Goal: Find specific fact: Find contact information

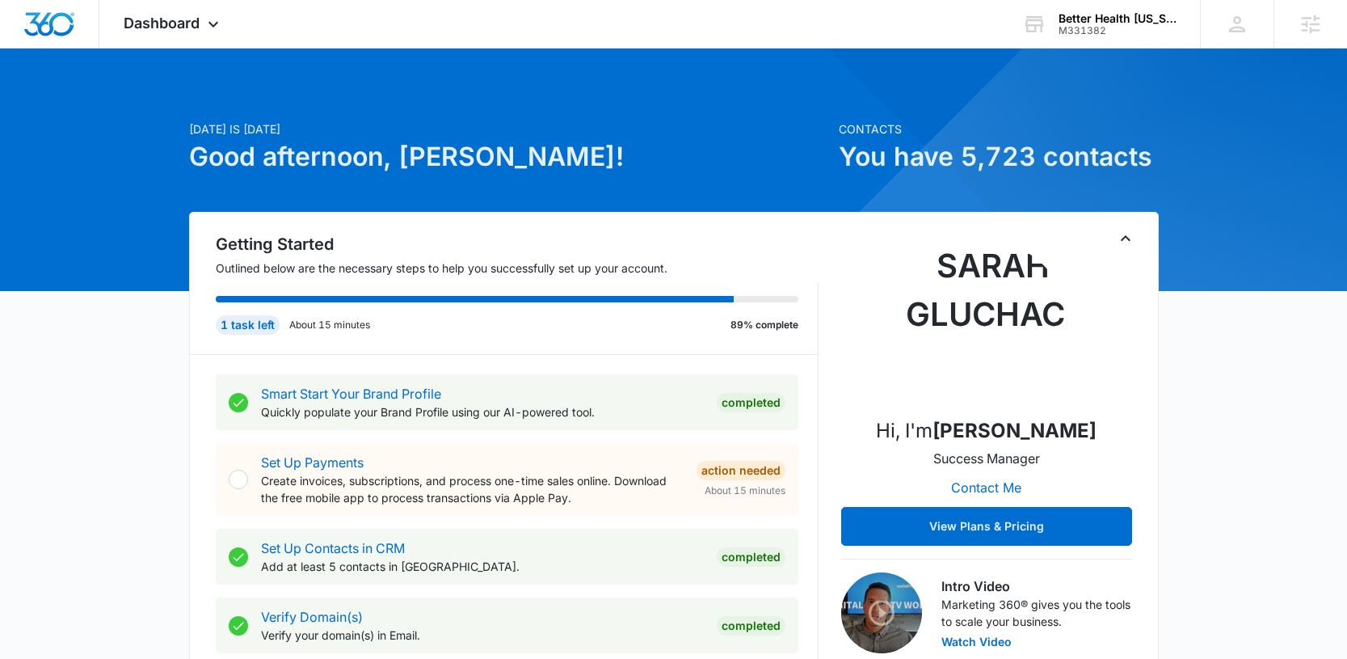
click at [156, 15] on span "Dashboard" at bounding box center [162, 23] width 76 height 17
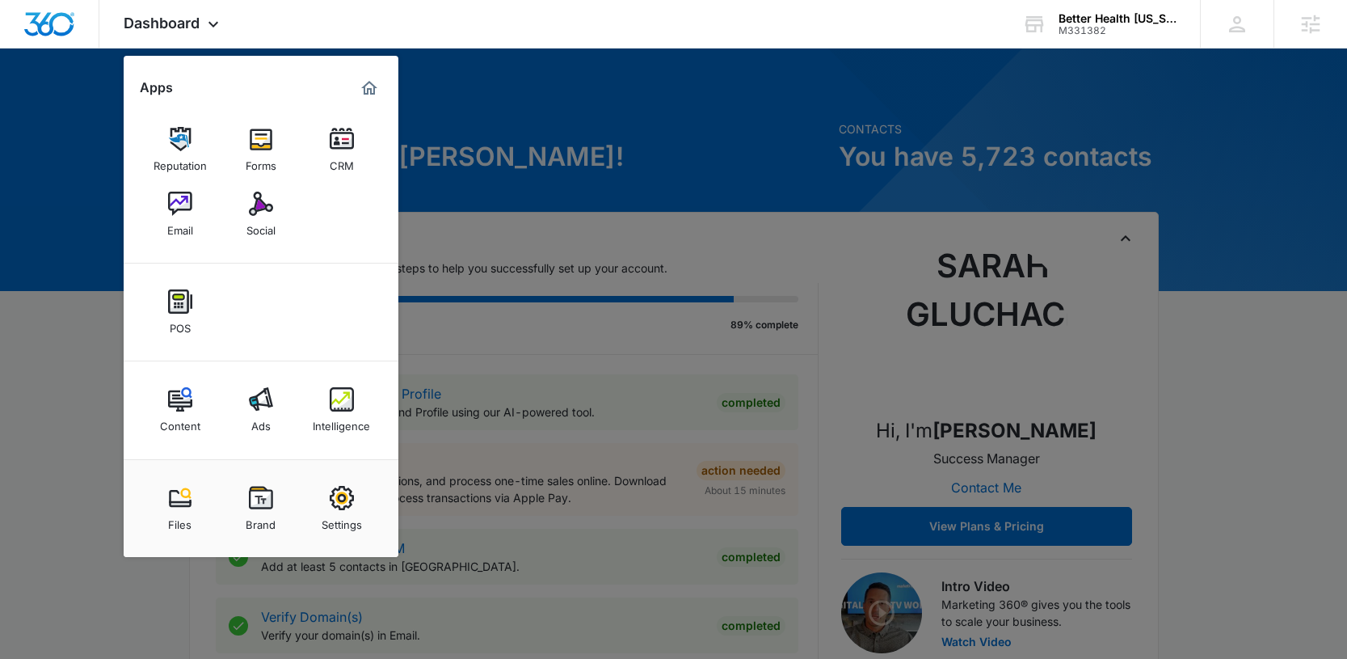
click at [856, 103] on div at bounding box center [673, 329] width 1347 height 659
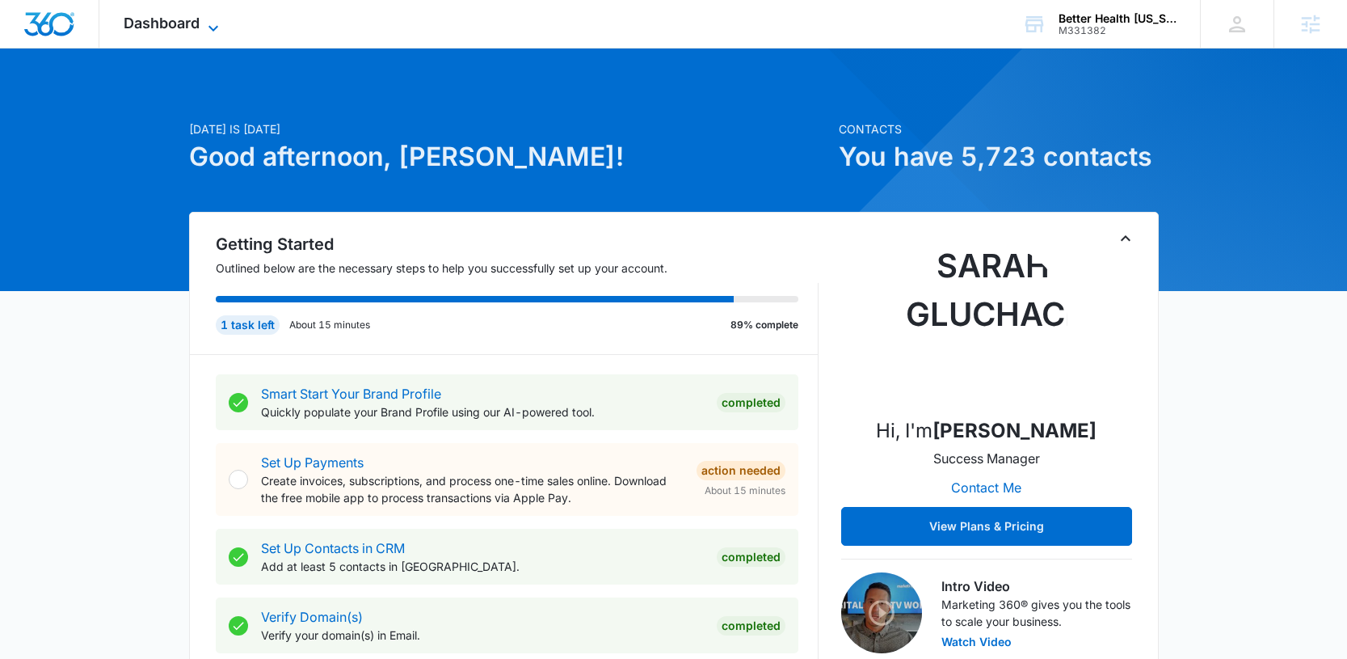
click at [204, 21] on icon at bounding box center [213, 28] width 19 height 19
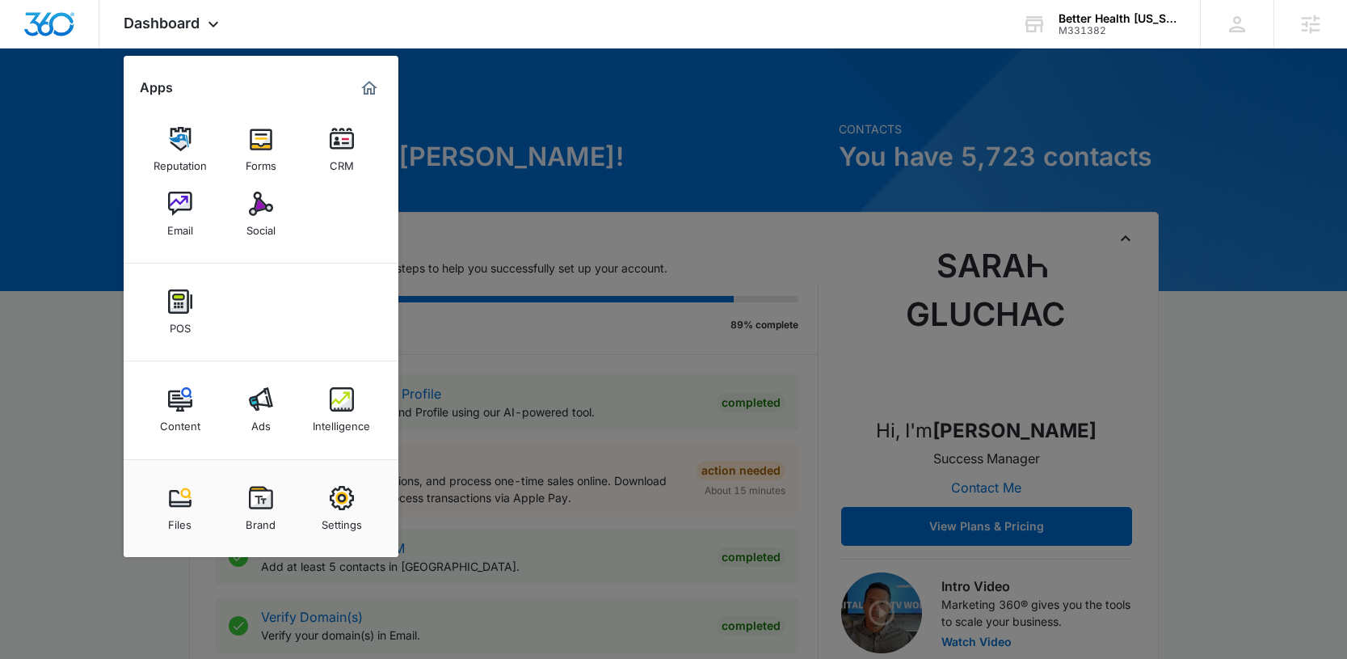
click at [185, 208] on img at bounding box center [180, 203] width 24 height 24
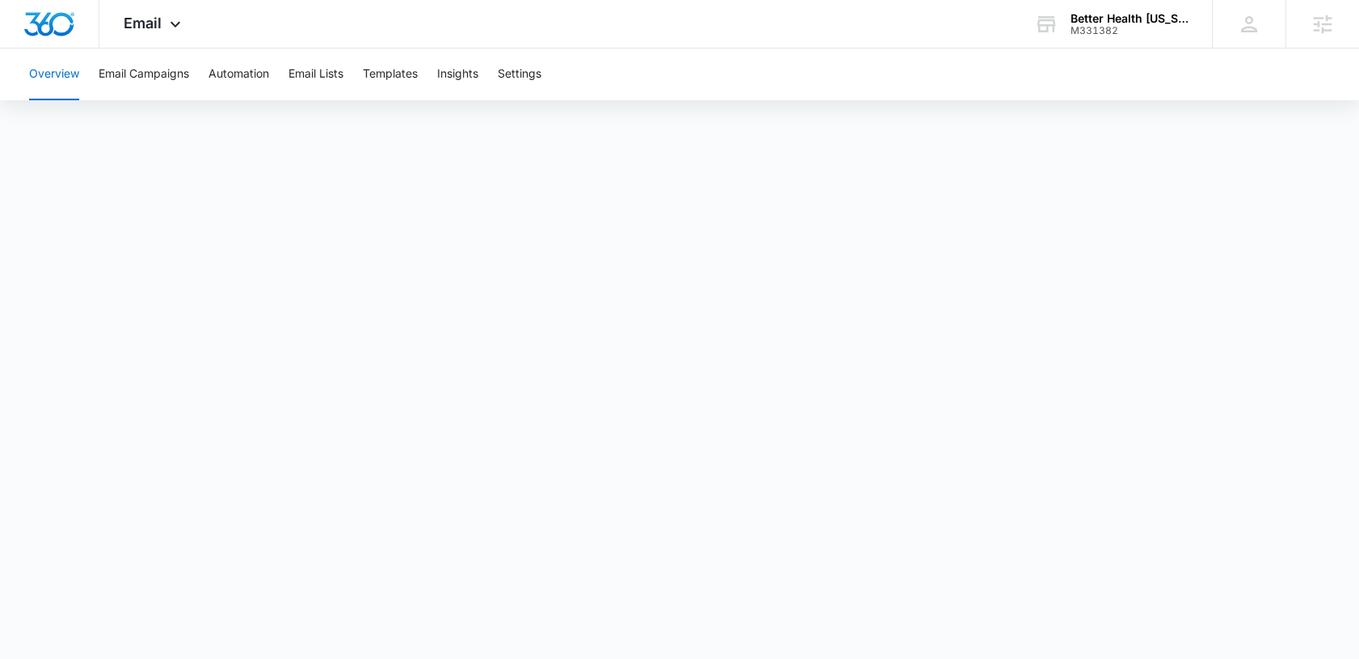
click at [288, 73] on div "Overview Email Campaigns Automation Email Lists Templates Insights Settings" at bounding box center [679, 74] width 1320 height 52
click at [307, 68] on button "Email Lists" at bounding box center [315, 74] width 55 height 52
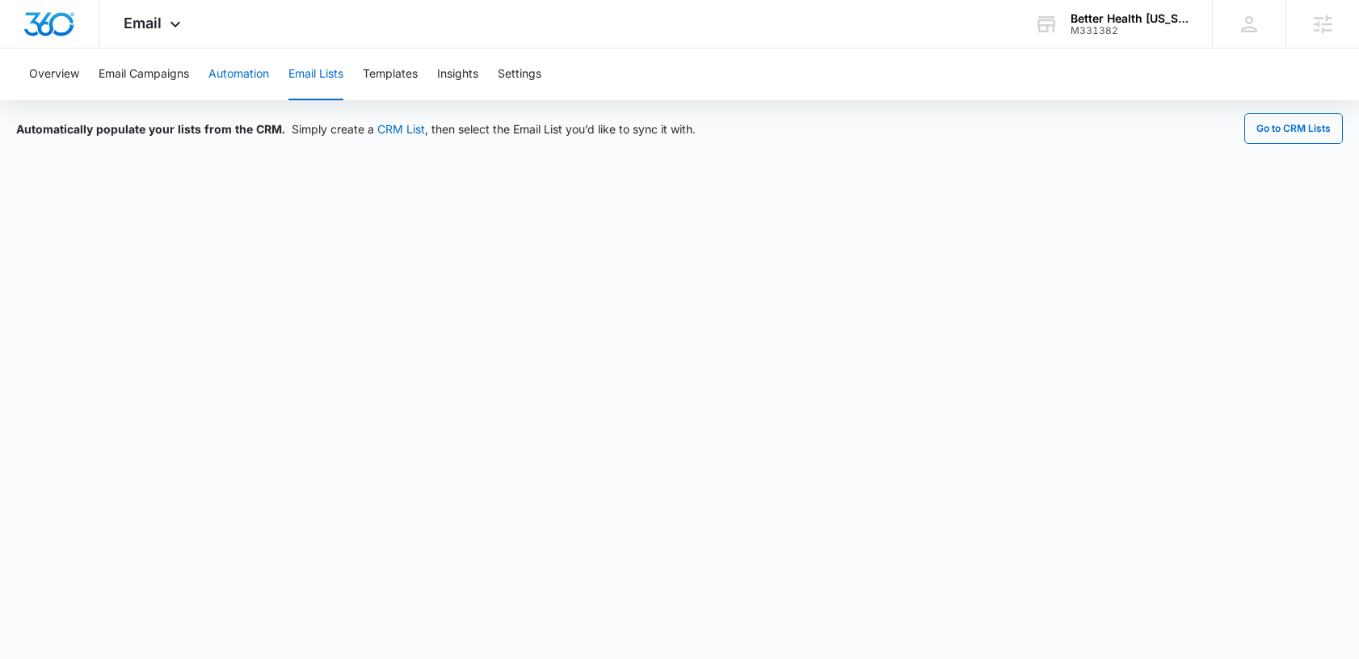
click at [224, 74] on button "Automation" at bounding box center [238, 74] width 61 height 52
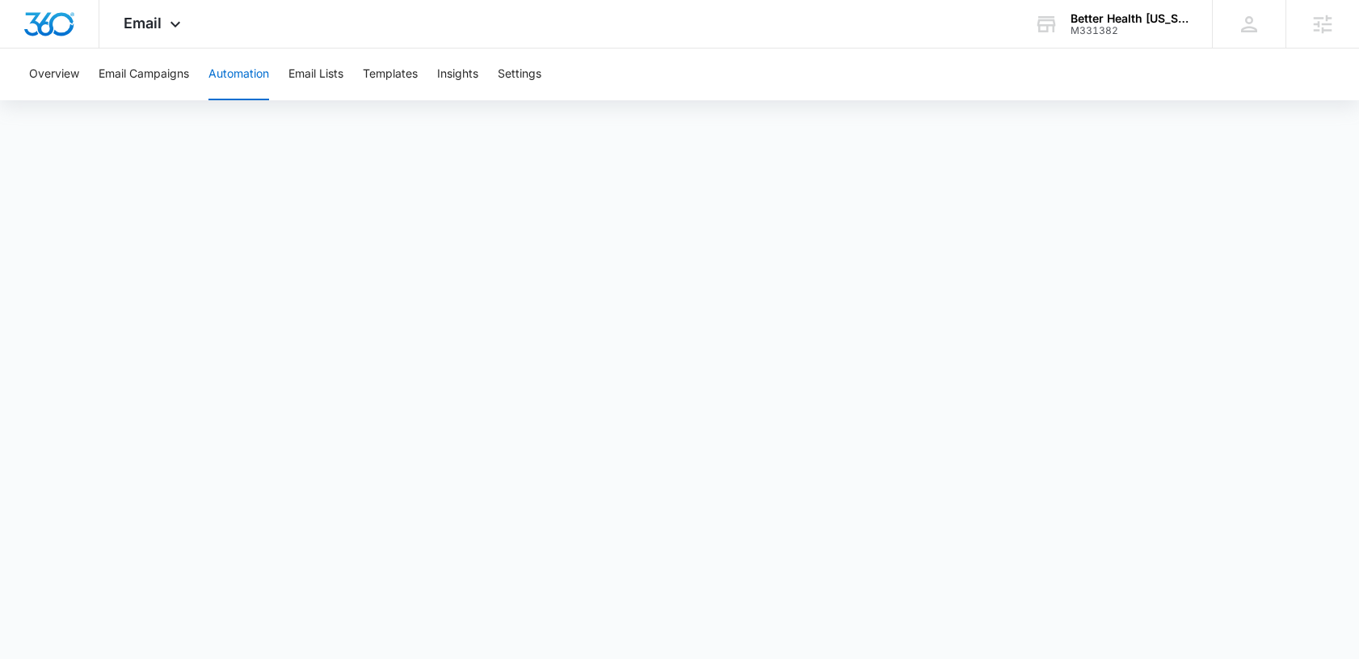
click at [263, 66] on button "Automation" at bounding box center [238, 74] width 61 height 52
click at [158, 89] on button "Email Campaigns" at bounding box center [144, 74] width 90 height 52
click at [221, 70] on button "Automation" at bounding box center [238, 74] width 61 height 52
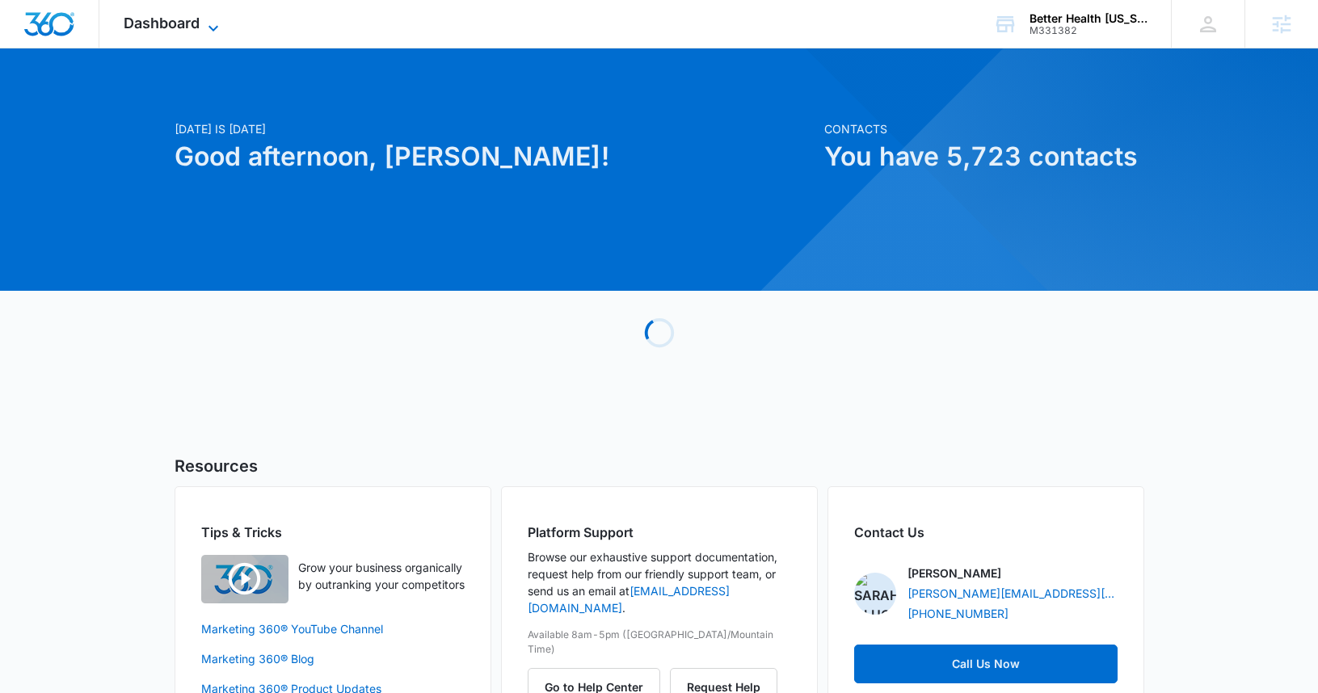
click at [186, 19] on span "Dashboard" at bounding box center [162, 23] width 76 height 17
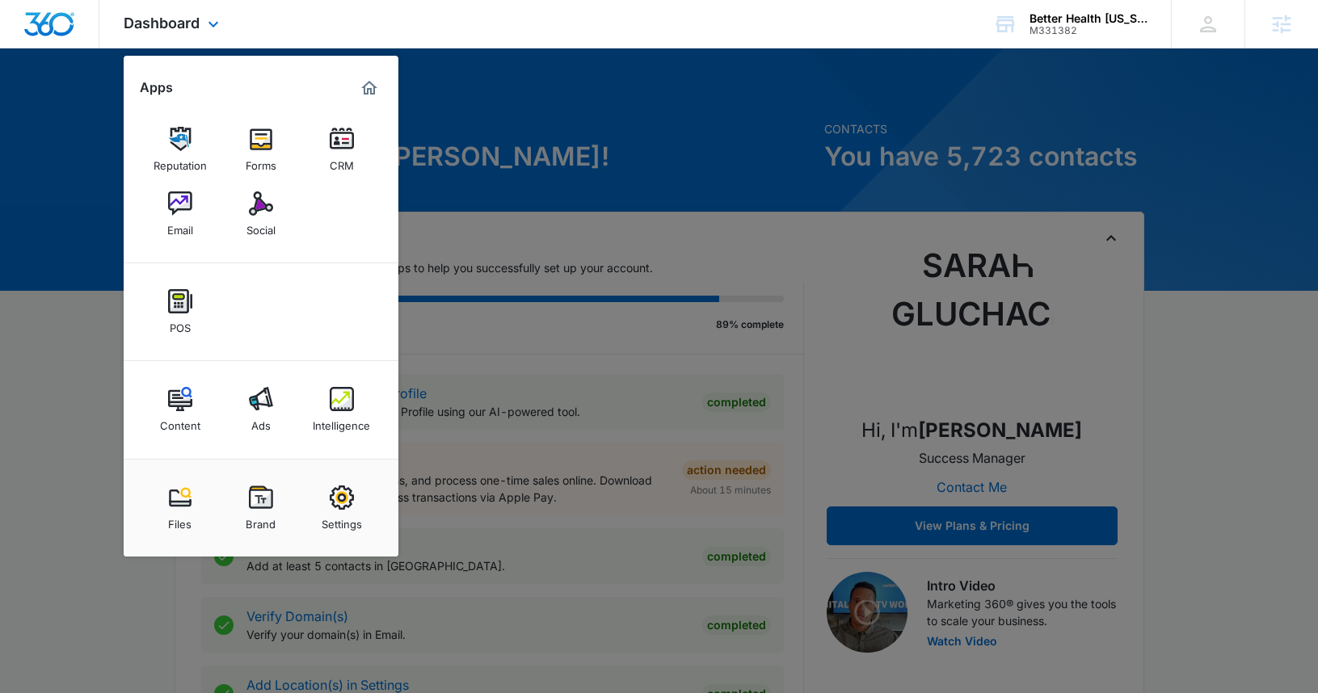
click at [294, 145] on div "Reputation Forms CRM Email Social" at bounding box center [261, 182] width 275 height 162
click at [262, 146] on img at bounding box center [261, 139] width 24 height 24
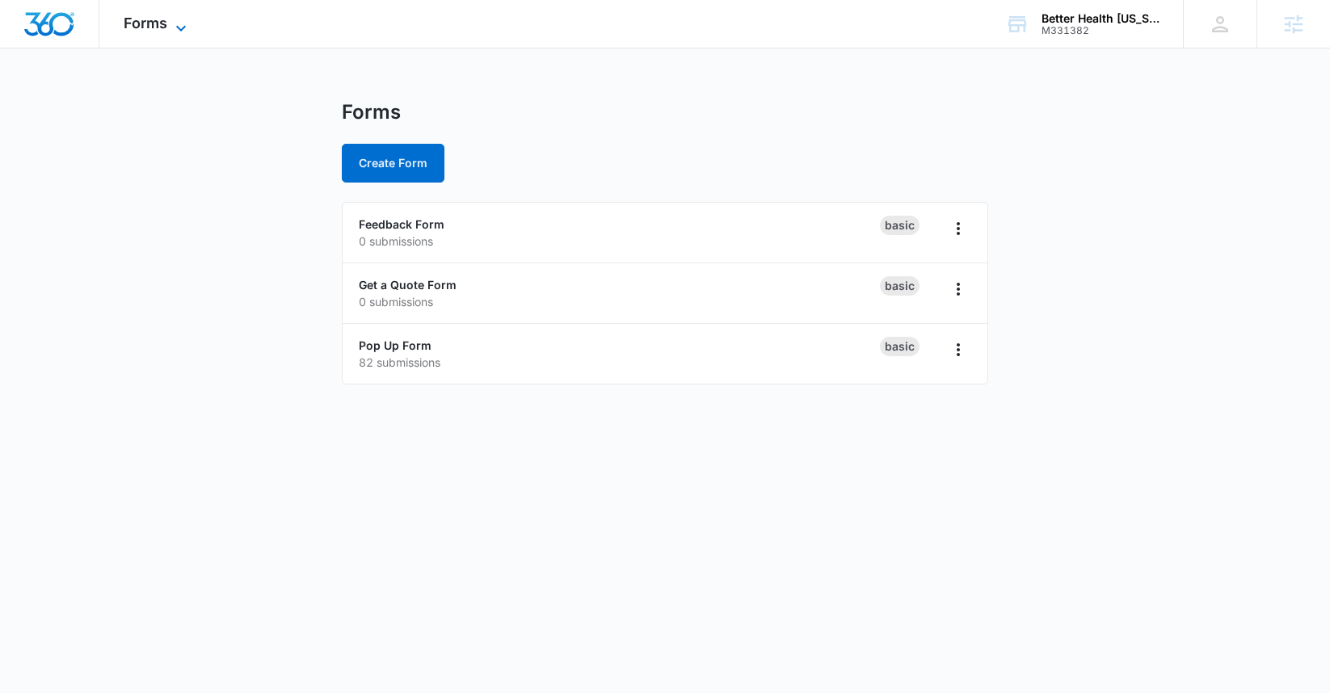
click at [175, 19] on icon at bounding box center [180, 28] width 19 height 19
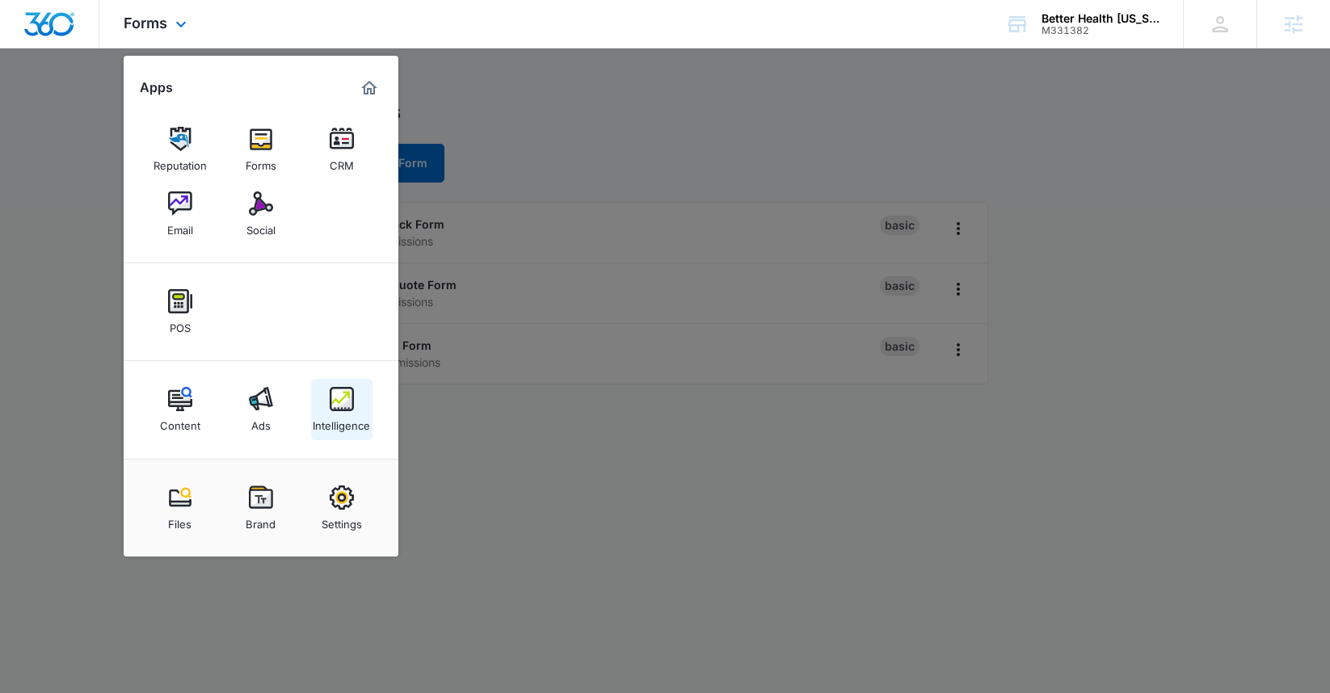
click at [366, 409] on link "Intelligence" at bounding box center [341, 409] width 61 height 61
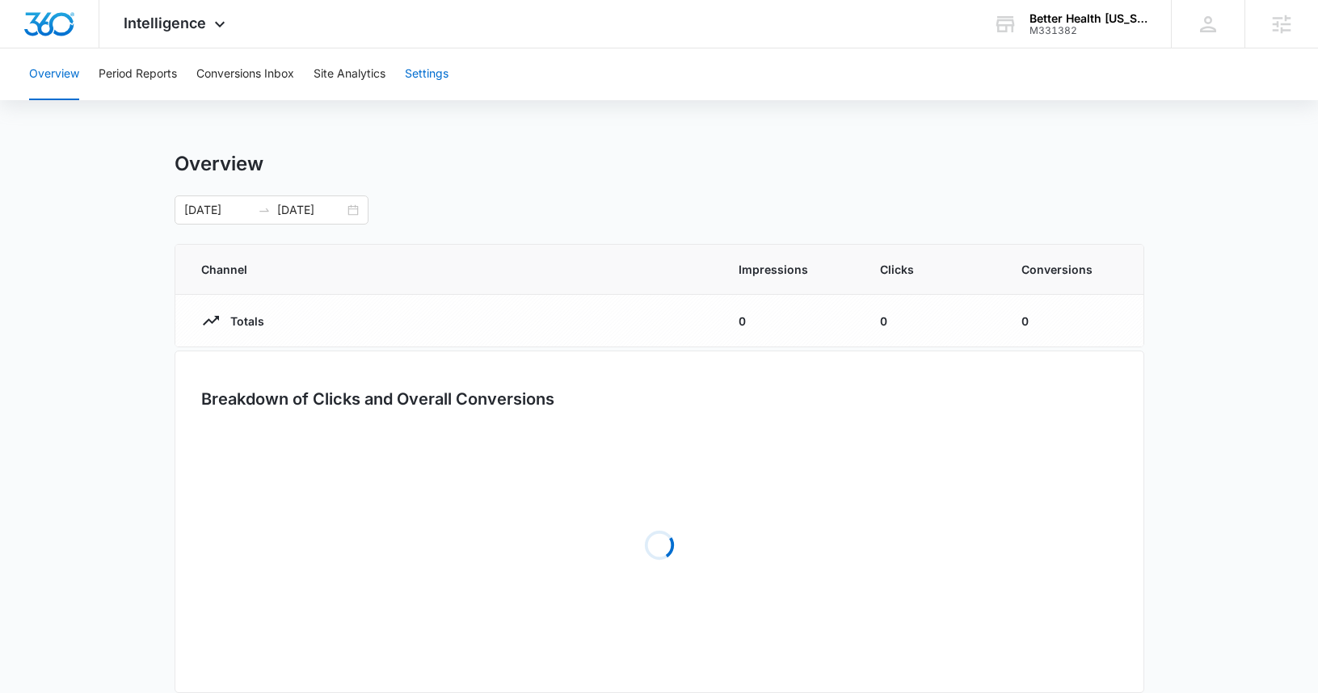
click at [429, 72] on button "Settings" at bounding box center [427, 74] width 44 height 52
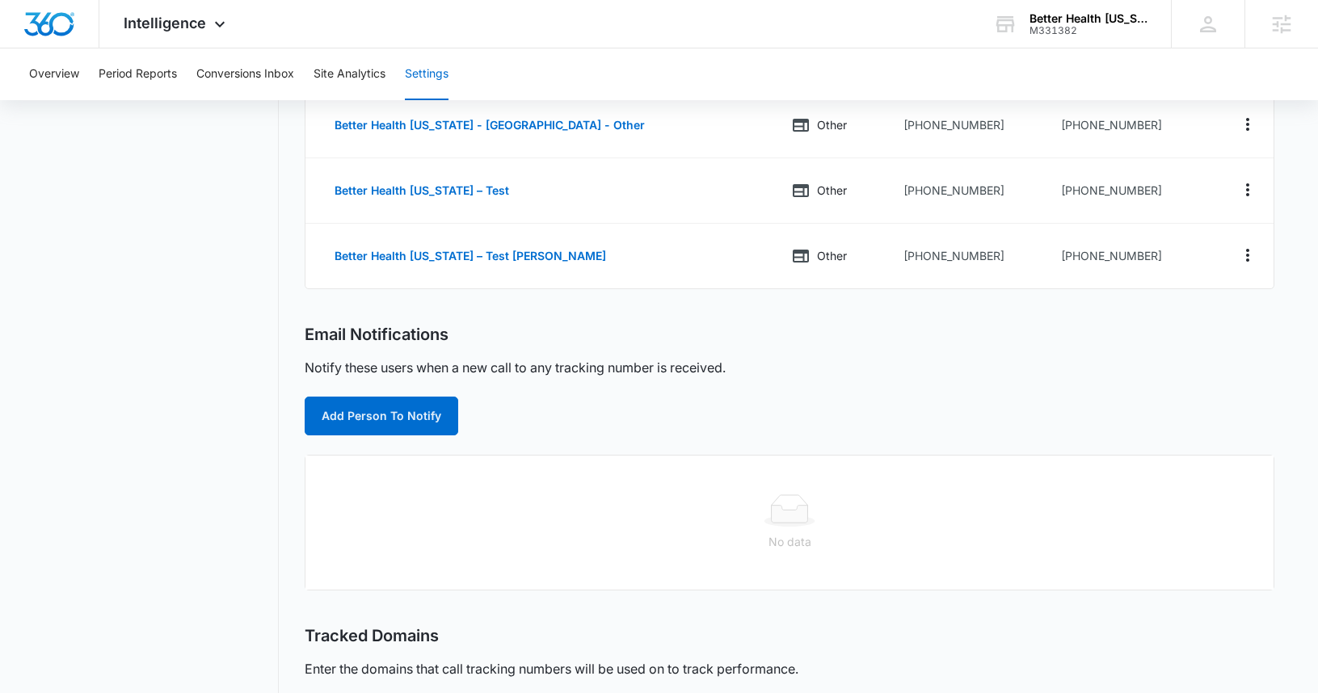
scroll to position [452, 0]
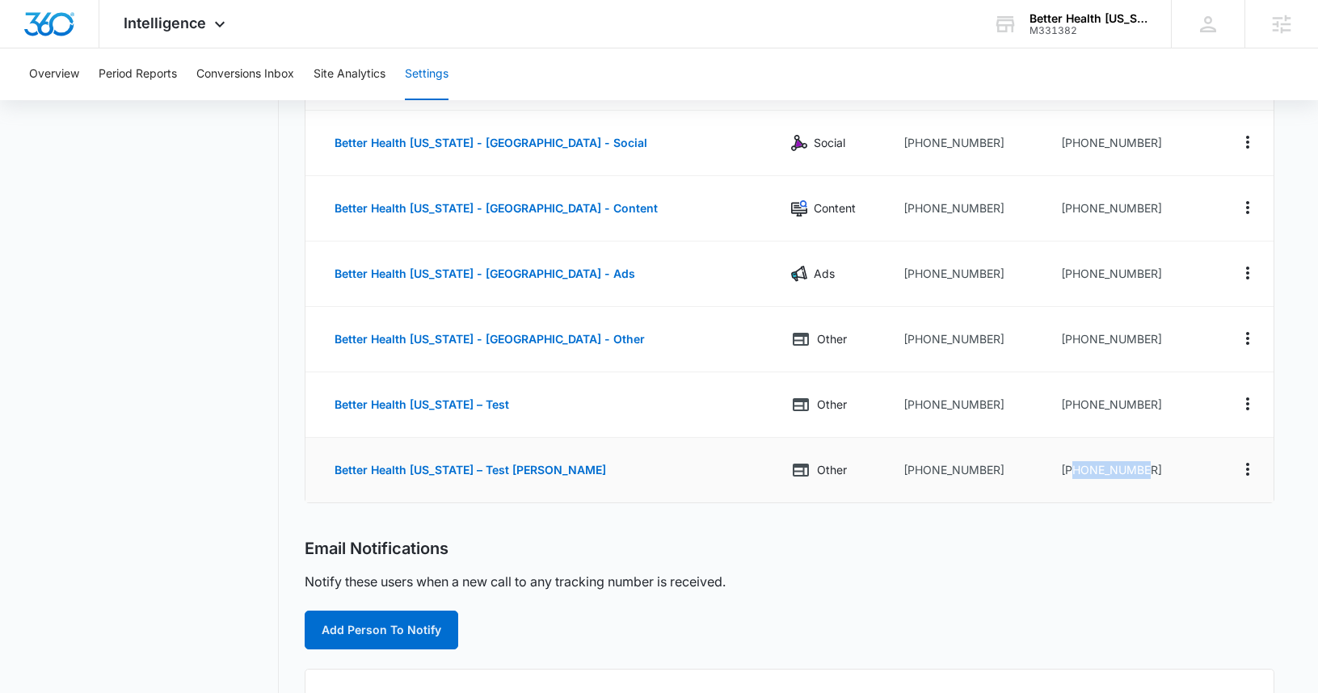
drag, startPoint x: 1148, startPoint y: 470, endPoint x: 1060, endPoint y: 469, distance: 88.1
click at [1060, 469] on td "[PHONE_NUMBER]" at bounding box center [1128, 470] width 161 height 65
copy td "8336273226"
click at [203, 24] on span "Intelligence" at bounding box center [165, 23] width 82 height 17
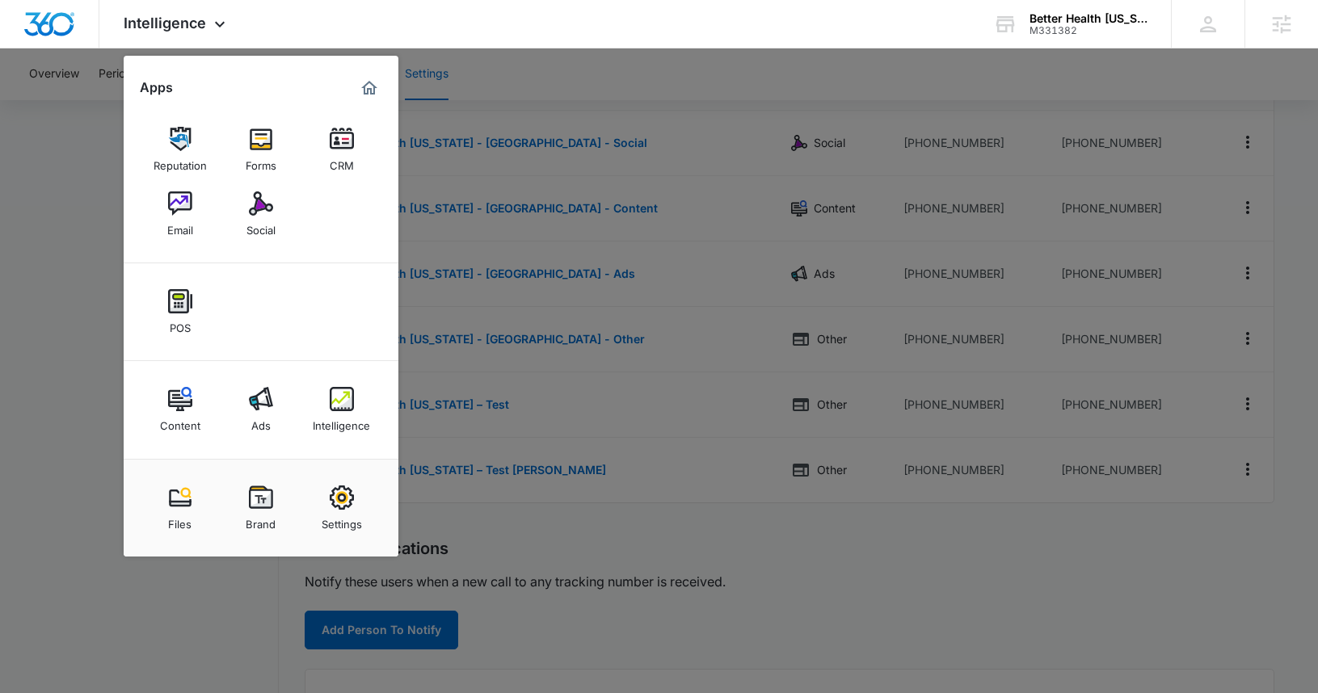
click at [679, 87] on div at bounding box center [659, 346] width 1318 height 693
